Goal: Book appointment/travel/reservation

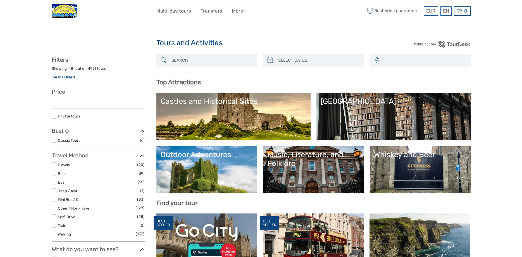
select select
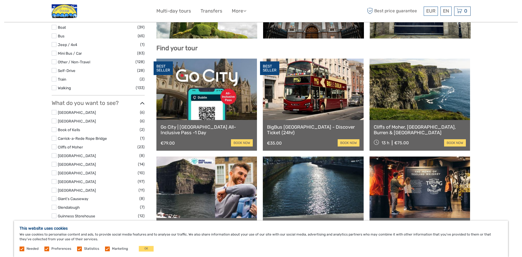
scroll to position [167, 0]
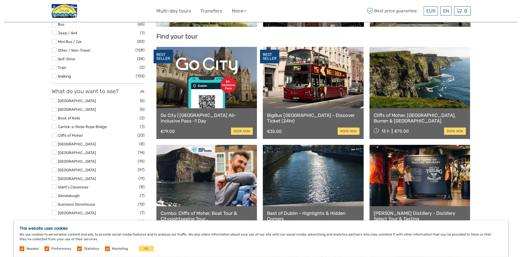
click at [55, 179] on label at bounding box center [54, 178] width 5 height 5
click at [0, 0] on input "checkbox" at bounding box center [0, 0] width 0 height 0
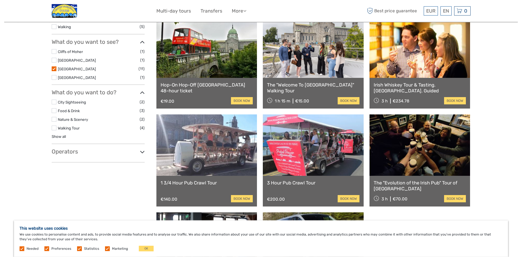
scroll to position [169, 0]
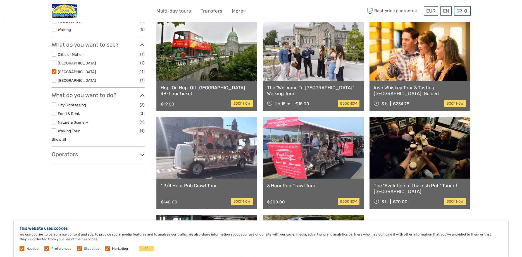
click at [316, 88] on link "The "Welcome To [GEOGRAPHIC_DATA]" Walking Tour" at bounding box center [313, 90] width 92 height 11
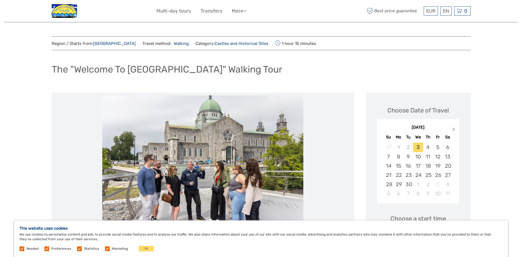
click at [454, 131] on span "Next Month" at bounding box center [454, 131] width 0 height 8
click at [391, 184] on div "23" at bounding box center [389, 184] width 10 height 9
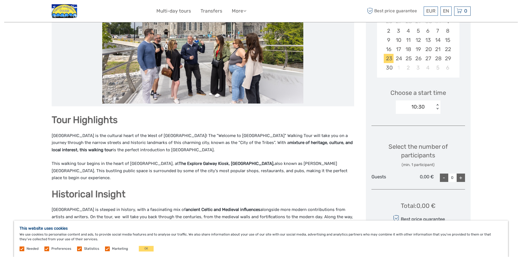
scroll to position [133, 0]
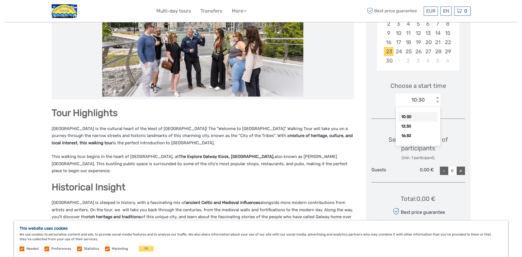
click at [426, 101] on div "10:30" at bounding box center [415, 100] width 39 height 8
click at [417, 128] on div "12:30" at bounding box center [418, 127] width 39 height 10
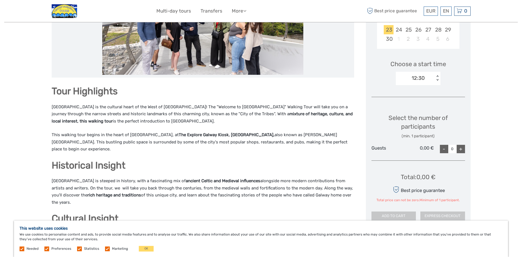
scroll to position [157, 0]
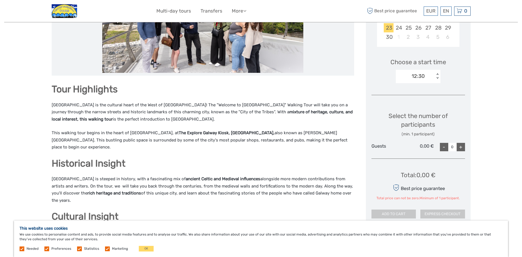
click at [461, 149] on div "+" at bounding box center [461, 147] width 8 height 8
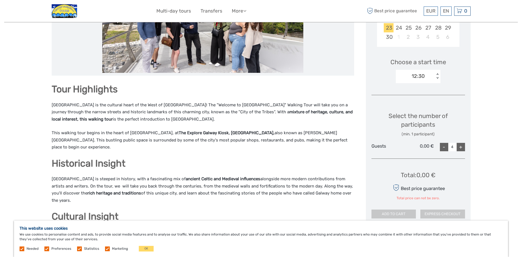
type input "5"
click at [458, 114] on div "Select the number of participants (min. 1 participant)" at bounding box center [419, 124] width 94 height 25
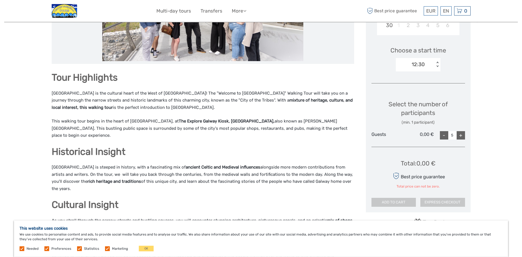
scroll to position [173, 0]
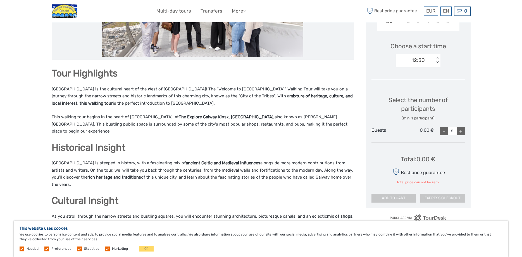
click at [427, 130] on div "0,00 €" at bounding box center [418, 131] width 31 height 8
